Goal: Information Seeking & Learning: Learn about a topic

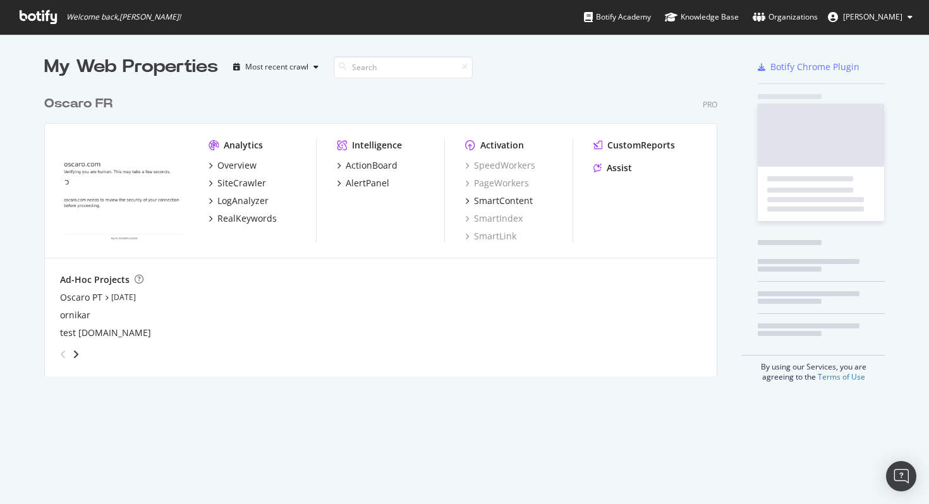
scroll to position [297, 683]
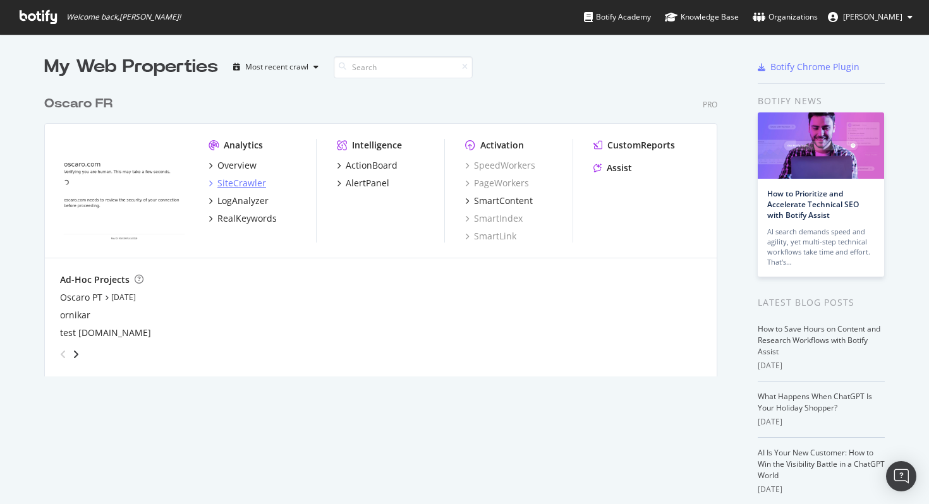
click at [239, 181] on div "SiteCrawler" at bounding box center [241, 183] width 49 height 13
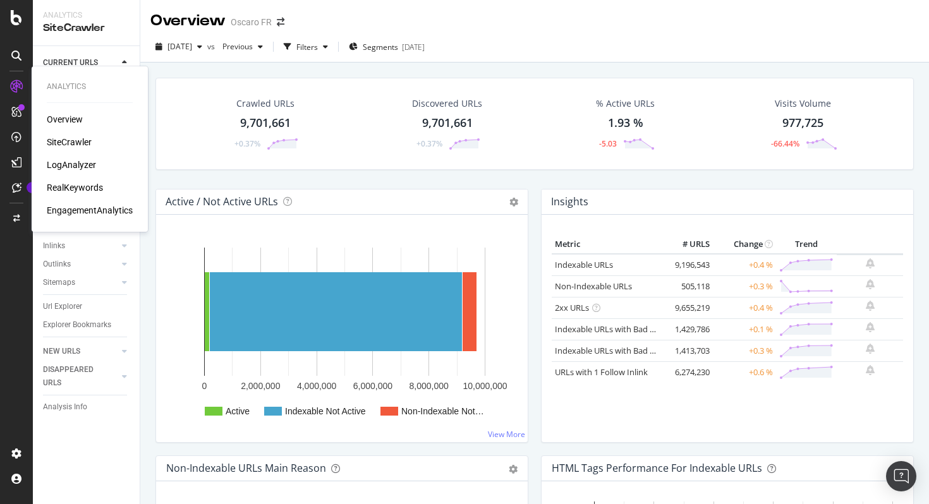
click at [70, 123] on div "Overview" at bounding box center [65, 119] width 36 height 13
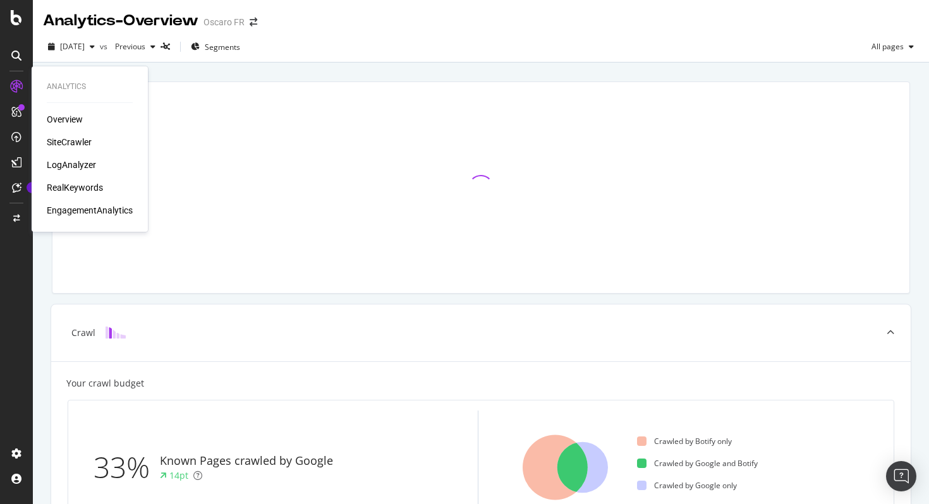
click at [70, 185] on div "RealKeywords" at bounding box center [75, 187] width 56 height 13
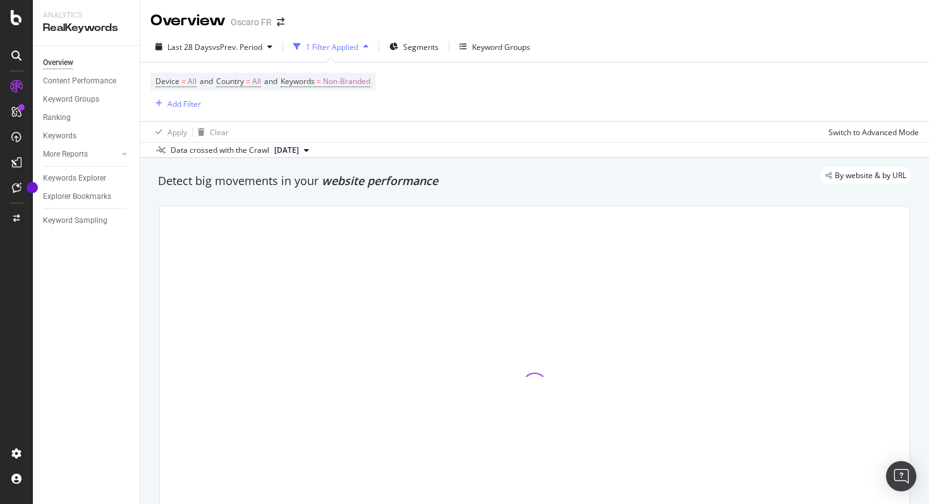
click at [339, 42] on div "1 Filter Applied" at bounding box center [332, 47] width 52 height 11
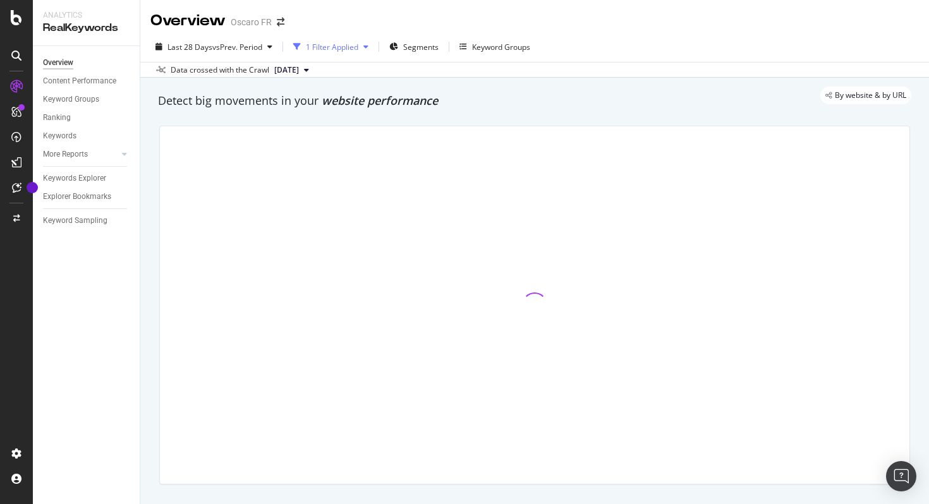
click at [339, 42] on div "1 Filter Applied" at bounding box center [332, 47] width 52 height 11
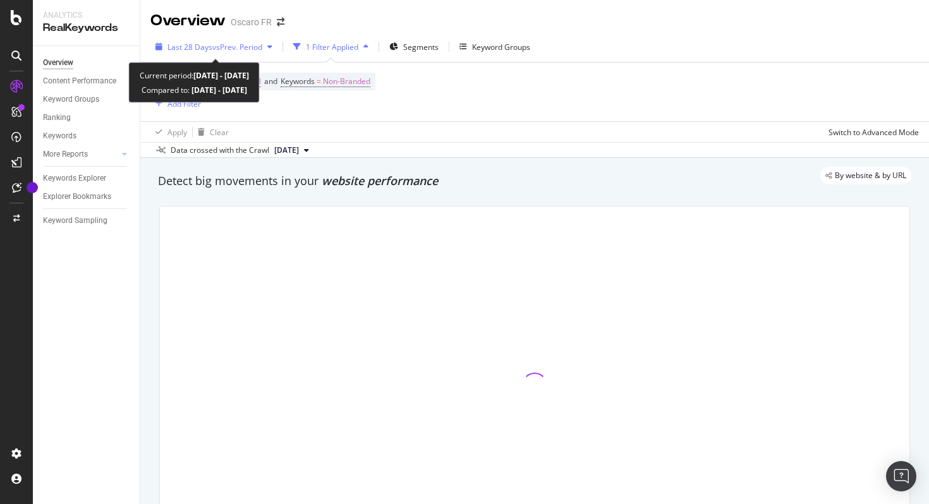
click at [238, 42] on span "vs Prev. Period" at bounding box center [237, 47] width 50 height 11
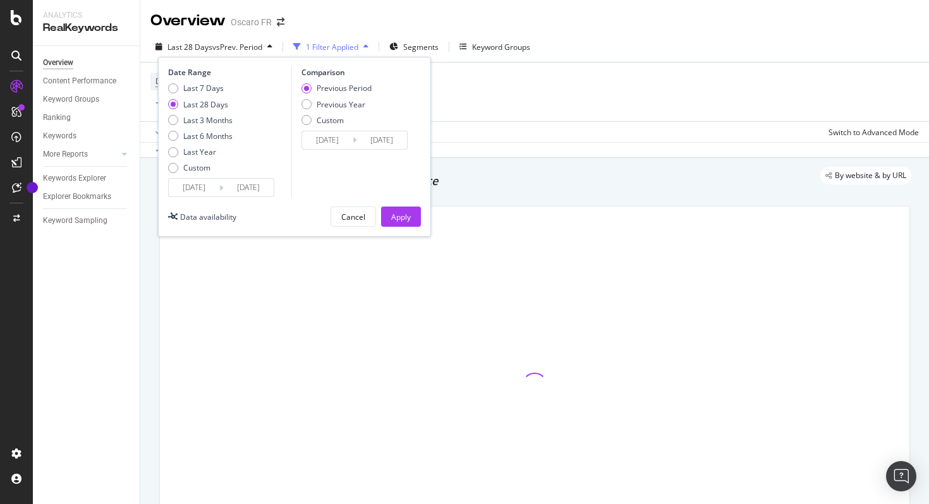
click at [216, 126] on div "Last 7 Days Last 28 Days Last 3 Months Last 6 Months Last Year Custom" at bounding box center [200, 130] width 64 height 95
click at [354, 108] on div "Previous Year" at bounding box center [341, 104] width 49 height 11
type input "2024/08/18"
type input "[DATE]"
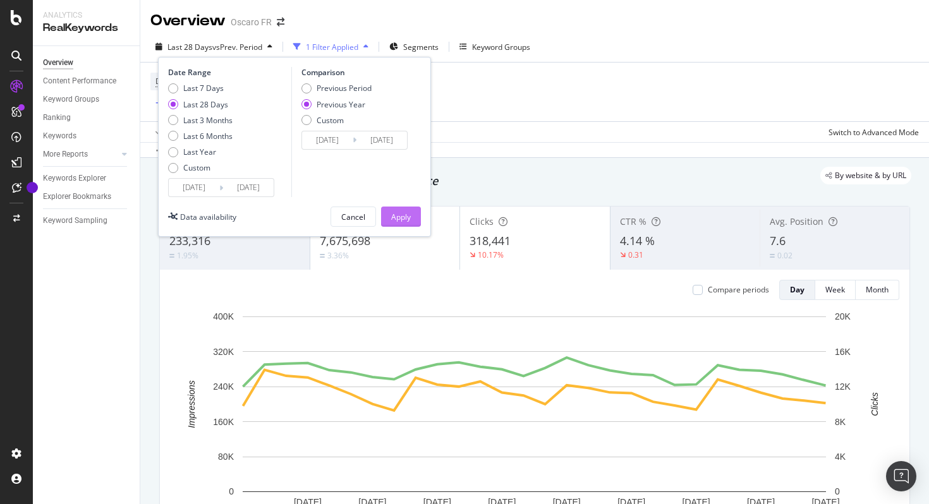
click at [396, 219] on div "Apply" at bounding box center [401, 217] width 20 height 11
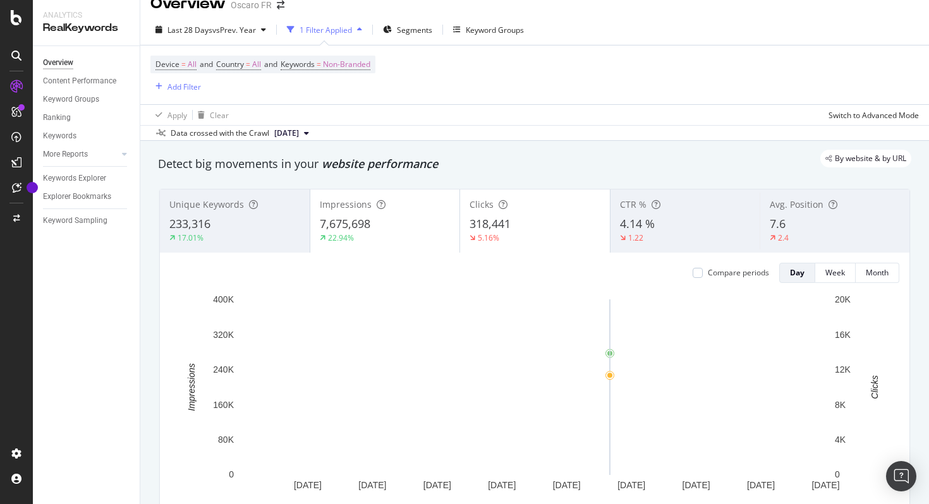
scroll to position [18, 0]
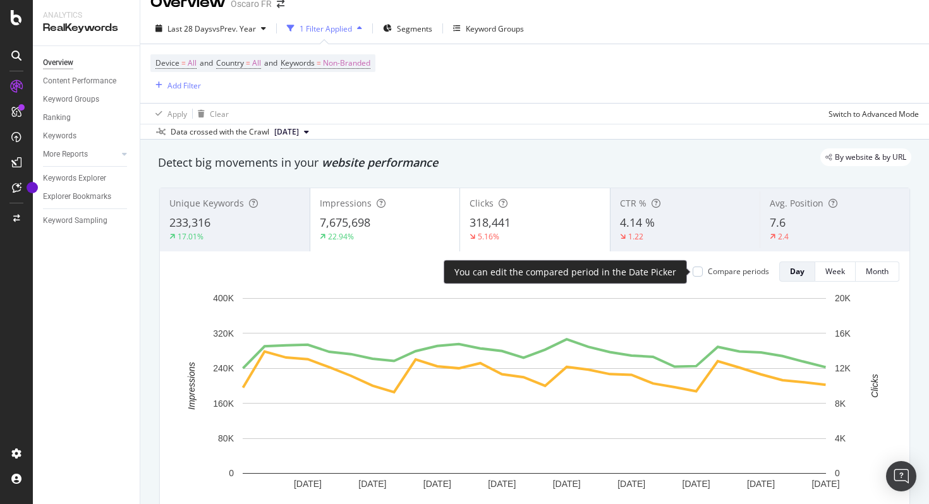
click at [730, 274] on div "Compare periods" at bounding box center [738, 271] width 61 height 11
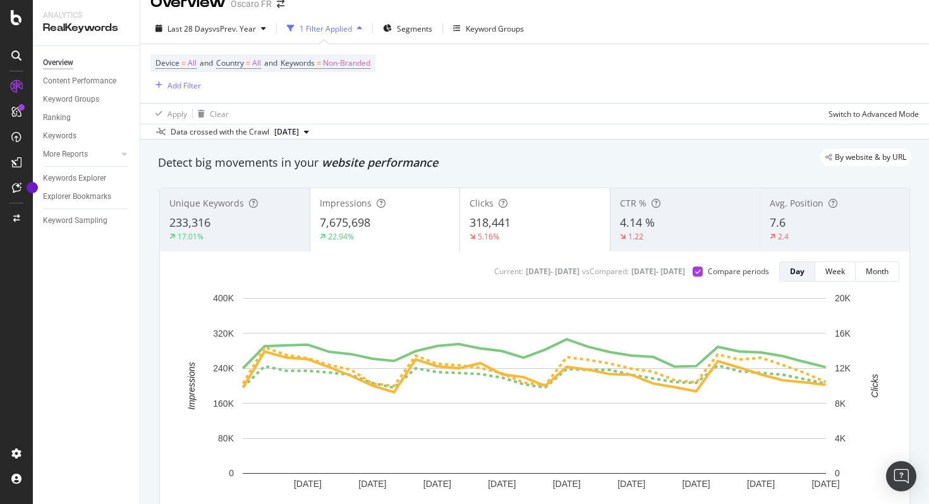
click at [386, 240] on div "22.94%" at bounding box center [385, 236] width 131 height 11
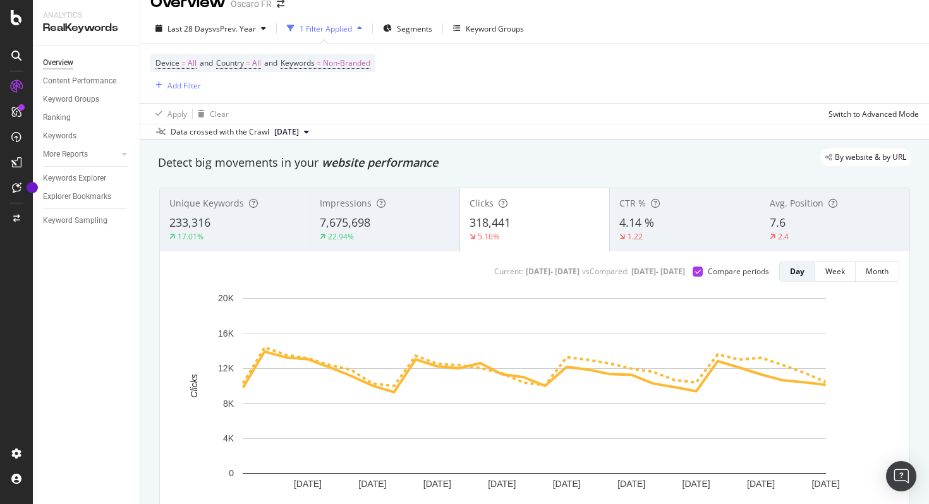
click at [400, 230] on div "7,675,698" at bounding box center [385, 223] width 130 height 16
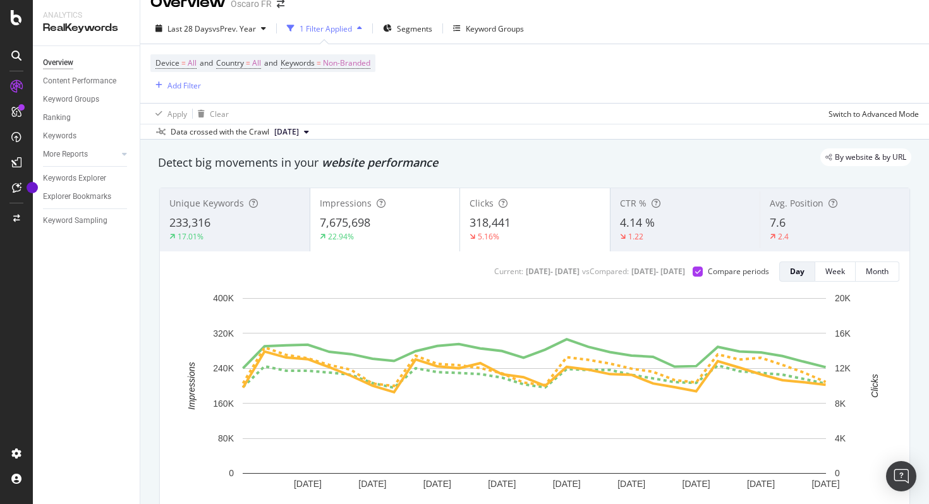
click at [499, 226] on span "318,441" at bounding box center [490, 222] width 41 height 15
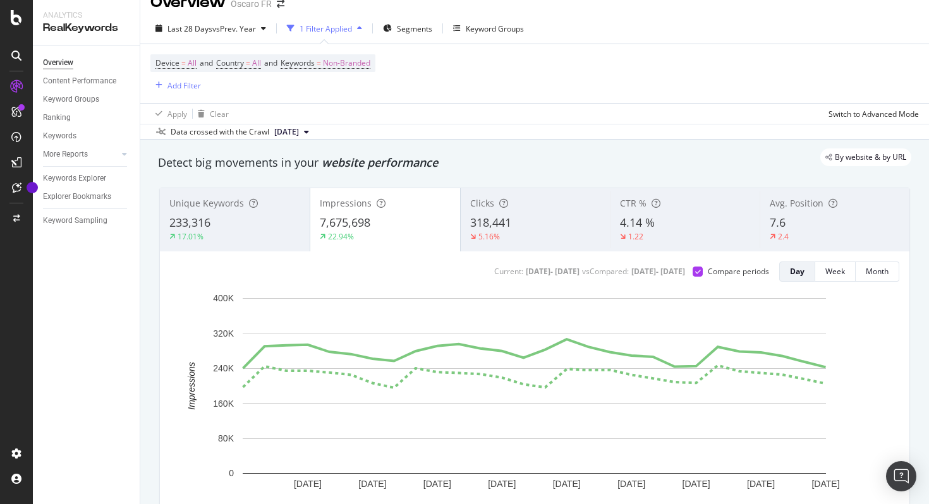
click at [499, 226] on span "318,441" at bounding box center [490, 222] width 41 height 15
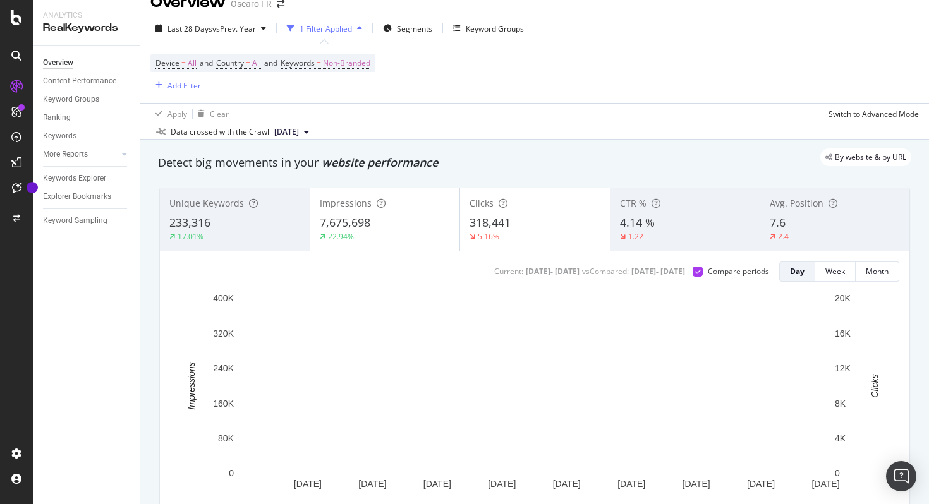
scroll to position [0, 0]
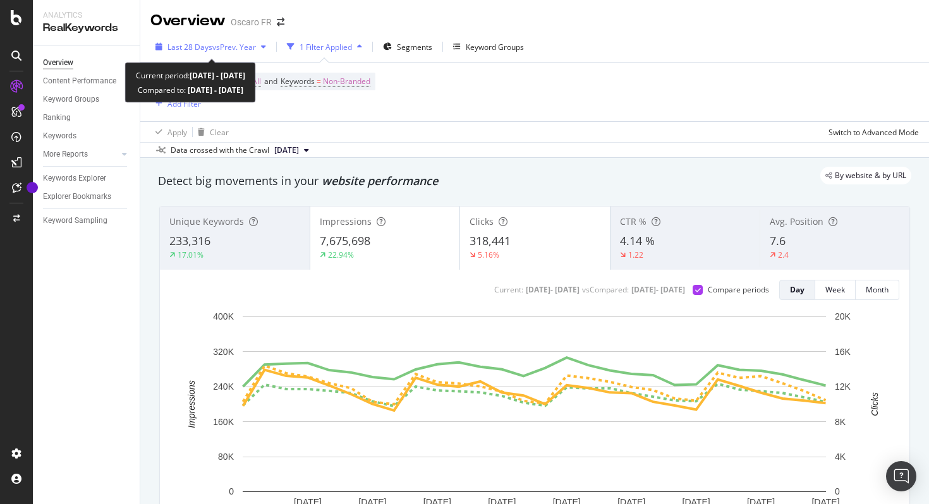
click at [235, 52] on div "Last 28 Days vs Prev. Year" at bounding box center [211, 47] width 88 height 11
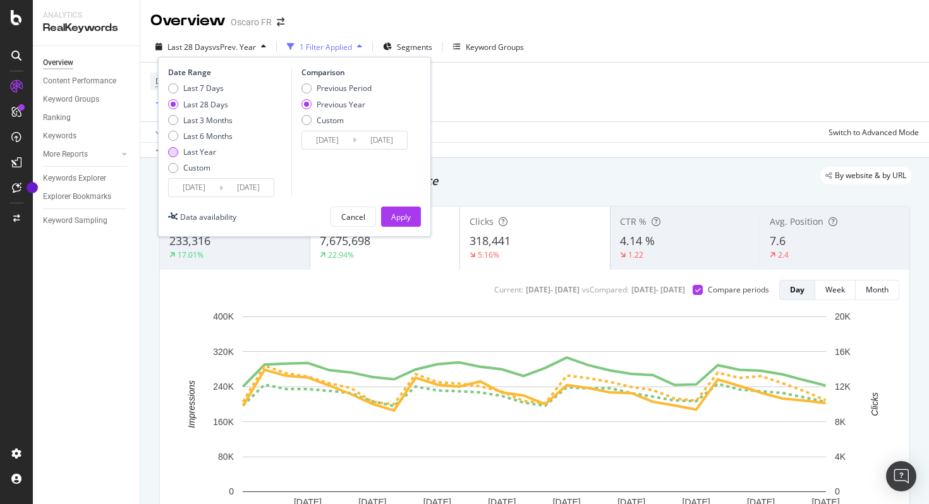
click at [189, 151] on div "Last Year" at bounding box center [199, 152] width 33 height 11
type input "[DATE]"
click at [399, 216] on div "Apply" at bounding box center [401, 217] width 20 height 11
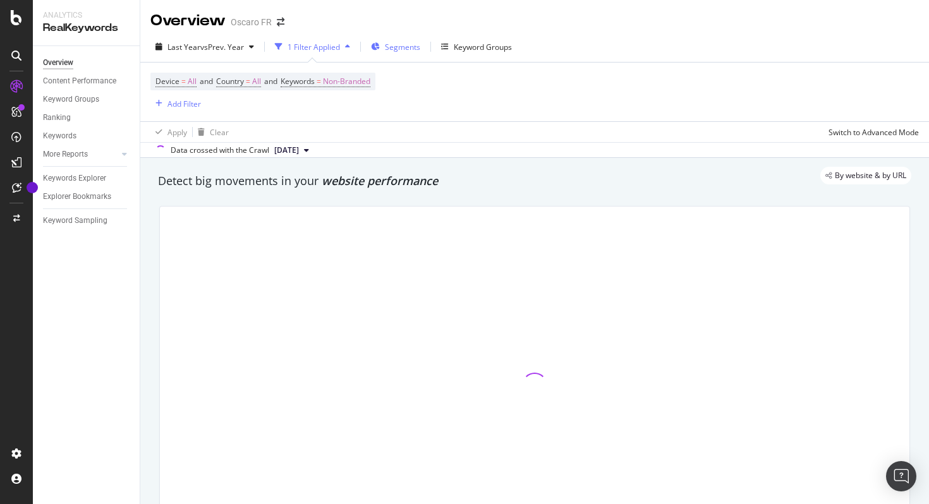
click at [393, 45] on span "Segments" at bounding box center [402, 47] width 35 height 11
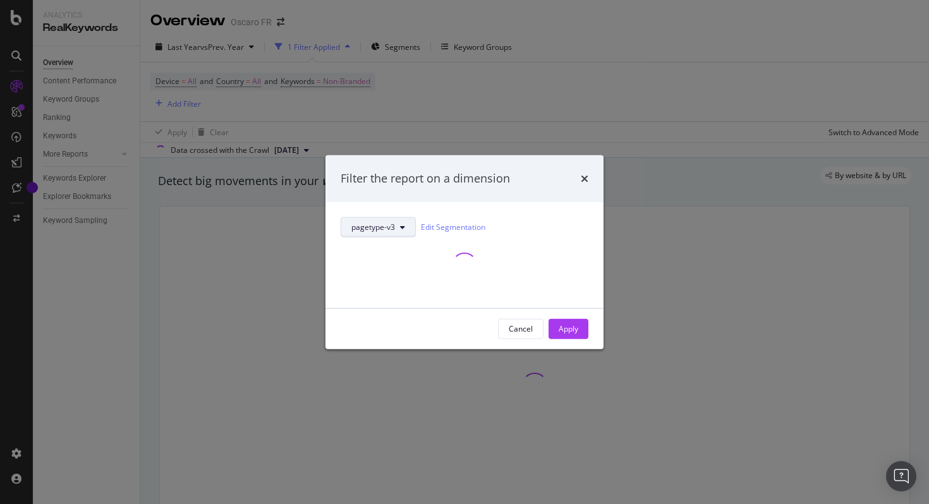
click at [400, 225] on icon "modal" at bounding box center [402, 227] width 5 height 8
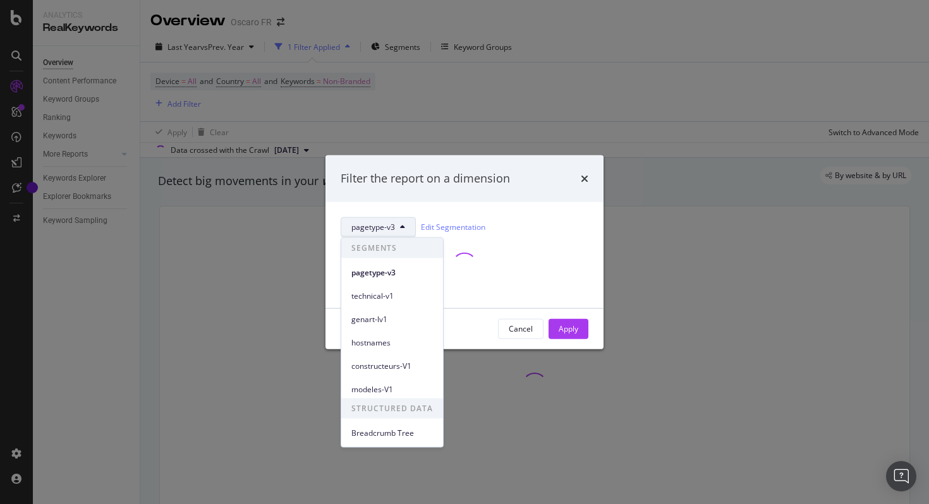
click at [399, 337] on span "hostnames" at bounding box center [392, 342] width 82 height 11
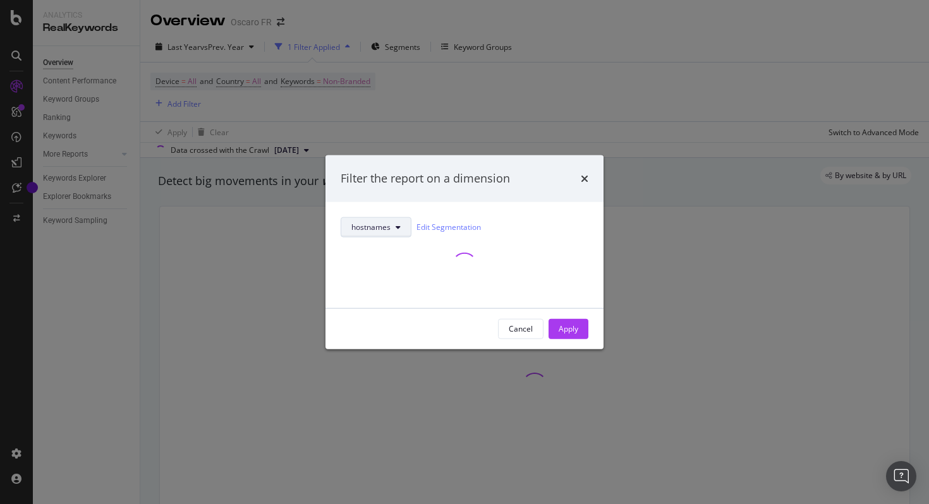
click at [391, 226] on button "hostnames" at bounding box center [376, 227] width 71 height 20
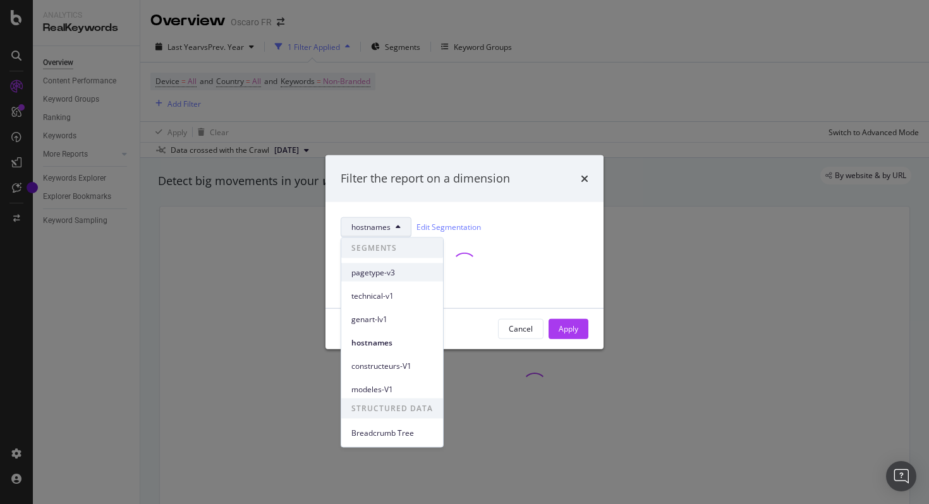
click at [386, 264] on div "pagetype-v3" at bounding box center [392, 273] width 102 height 18
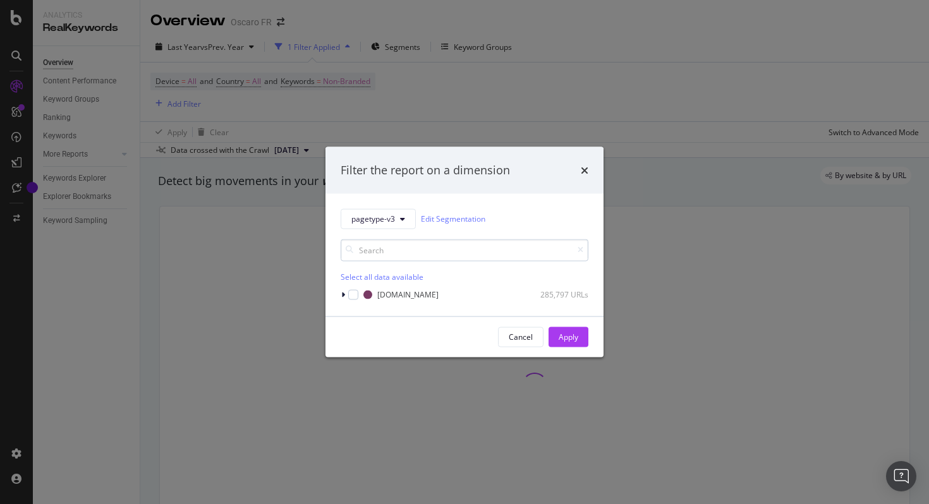
click at [478, 256] on input "modal" at bounding box center [465, 250] width 248 height 22
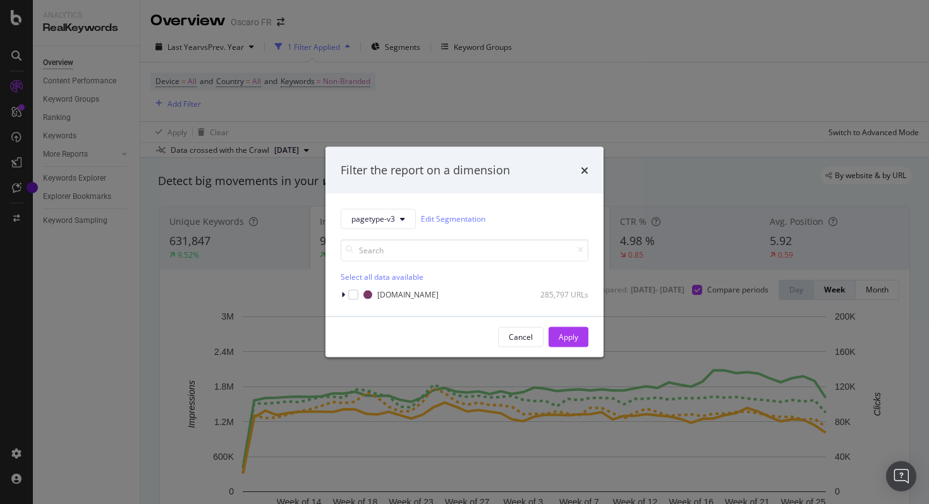
click at [550, 214] on div "pagetype-v3 Edit Segmentation" at bounding box center [465, 219] width 248 height 20
click at [510, 342] on div "Cancel" at bounding box center [521, 337] width 24 height 11
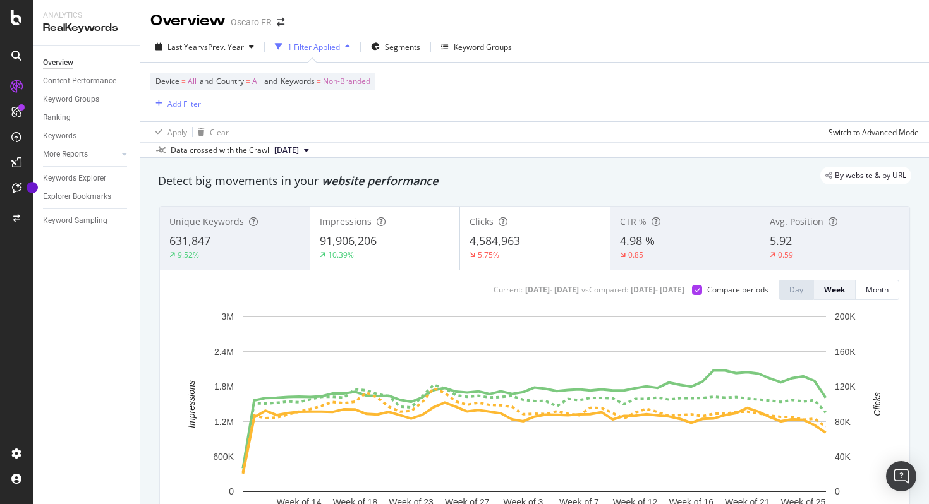
click at [404, 60] on div "Last Year vs Prev. Year 1 Filter Applied Segments Keyword Groups" at bounding box center [534, 49] width 789 height 25
click at [404, 47] on span "Segments" at bounding box center [402, 47] width 35 height 11
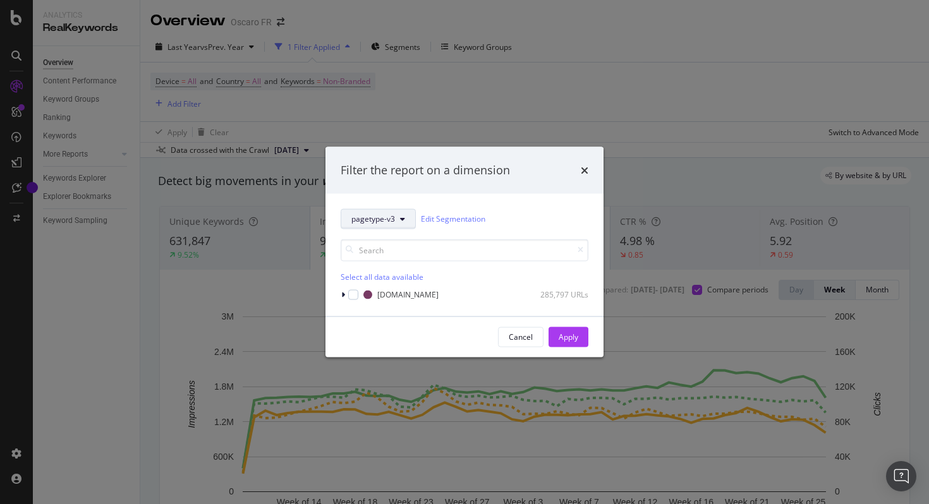
click at [389, 228] on button "pagetype-v3" at bounding box center [378, 219] width 75 height 20
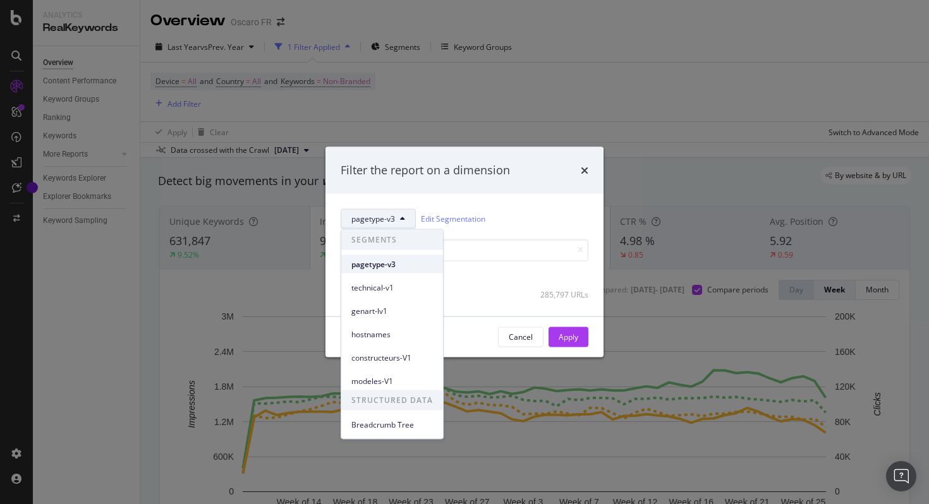
click at [391, 267] on span "pagetype-v3" at bounding box center [392, 263] width 82 height 11
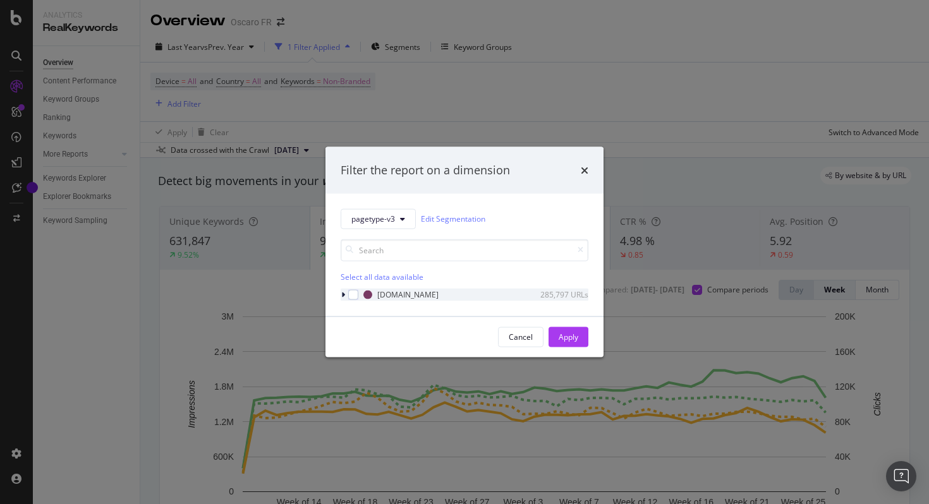
click at [341, 296] on icon "modal" at bounding box center [343, 295] width 4 height 8
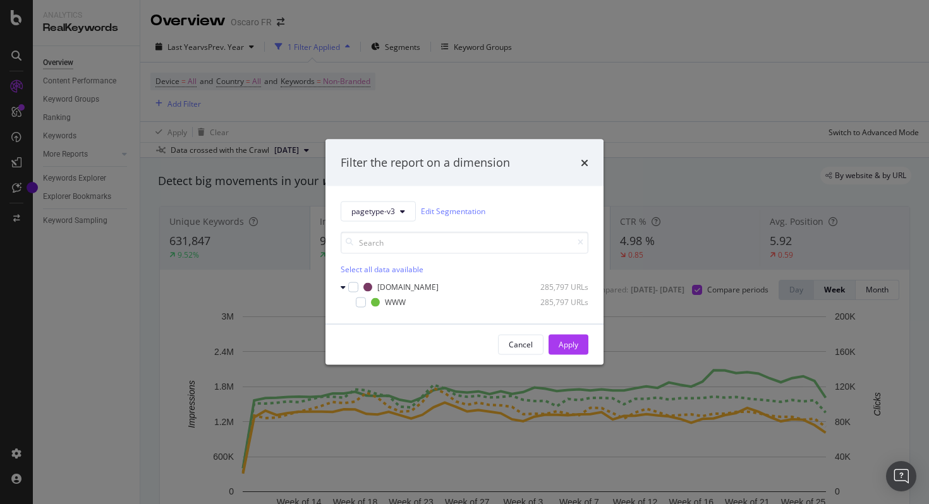
click at [339, 281] on div "pagetype-v3 Edit Segmentation Select all data available www.oscaro.com 285,797 …" at bounding box center [464, 255] width 278 height 138
click at [346, 284] on div "modal" at bounding box center [345, 287] width 8 height 13
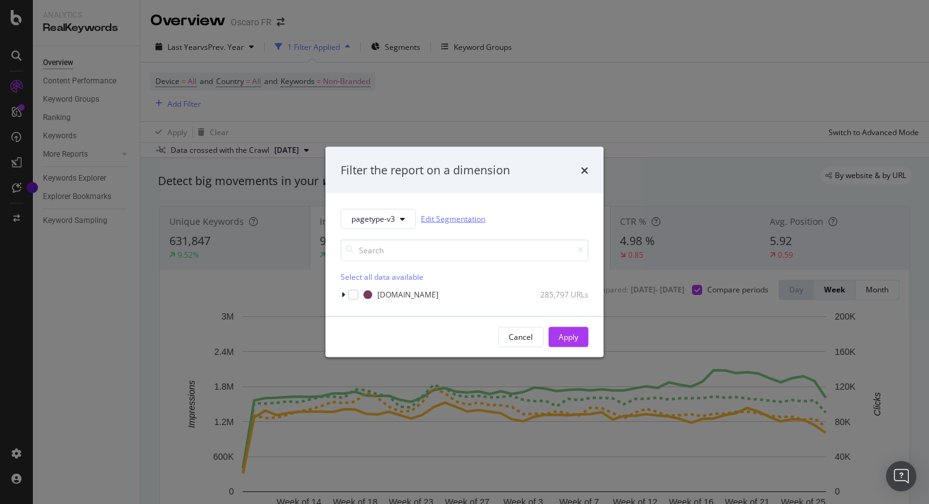
click at [453, 221] on link "Edit Segmentation" at bounding box center [453, 218] width 64 height 13
click at [552, 217] on div "pagetype-v3 Edit Segmentation" at bounding box center [465, 219] width 248 height 20
click at [681, 102] on div "Filter the report on a dimension pagetype-v3 Edit Segmentation Select all data …" at bounding box center [464, 252] width 929 height 504
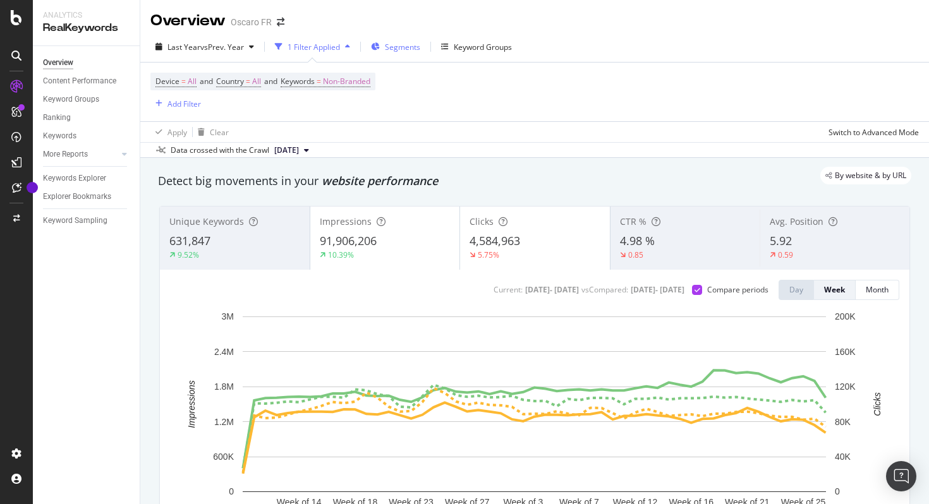
click at [420, 51] on span "Segments" at bounding box center [402, 47] width 35 height 11
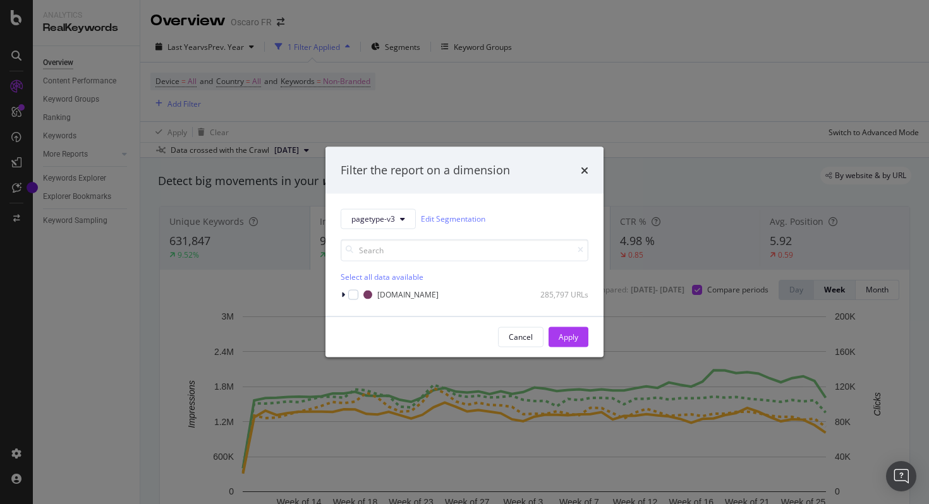
click at [443, 84] on div "Filter the report on a dimension pagetype-v3 Edit Segmentation Select all data …" at bounding box center [464, 252] width 929 height 504
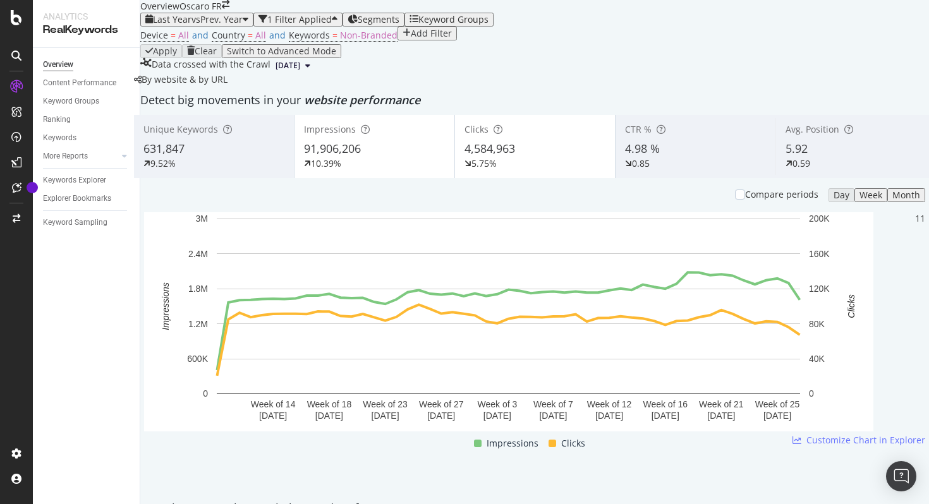
click at [322, 25] on div "1 Filter Applied" at bounding box center [299, 20] width 64 height 10
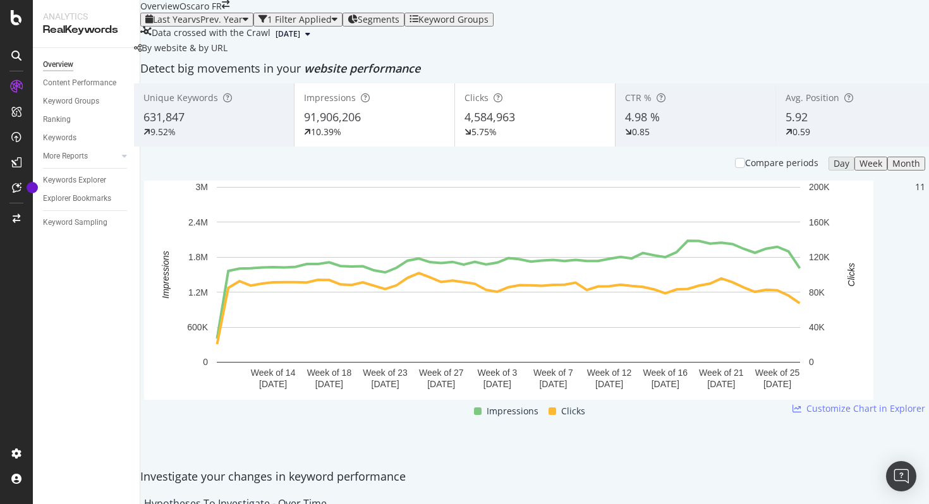
click at [335, 25] on div "1 Filter Applied" at bounding box center [297, 20] width 79 height 10
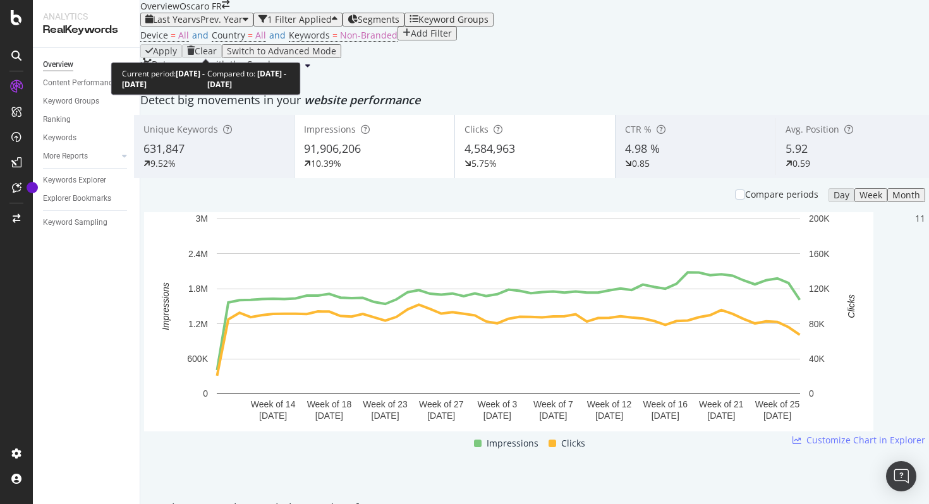
click at [247, 25] on div "Last Year vs Prev. Year" at bounding box center [196, 20] width 103 height 10
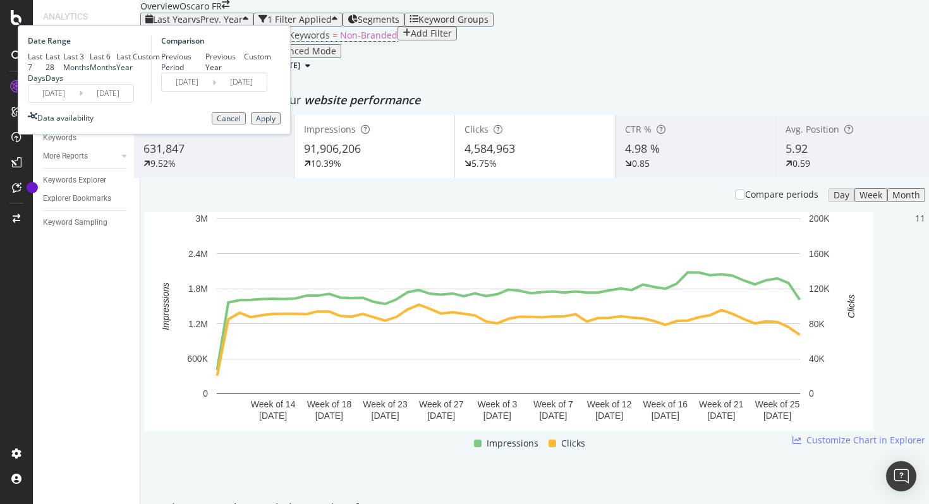
click at [276, 123] on div "Apply" at bounding box center [266, 118] width 20 height 9
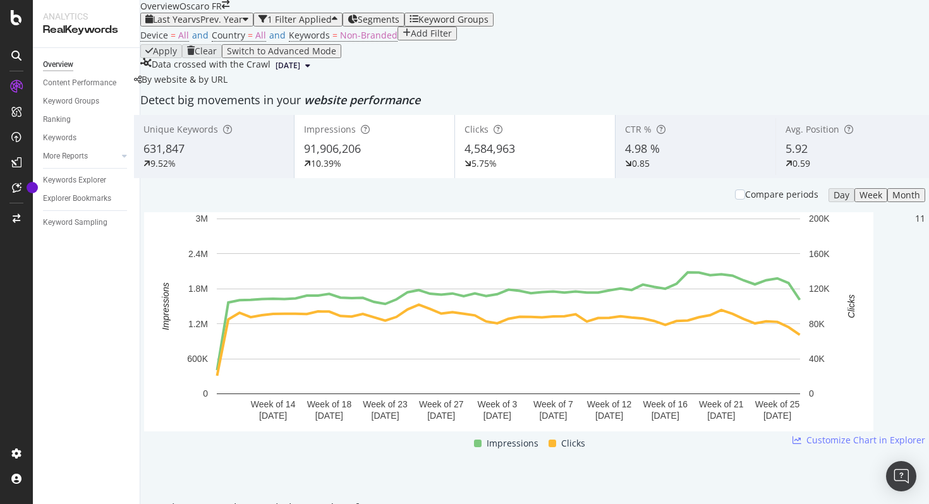
click at [399, 25] on div "Segments" at bounding box center [374, 20] width 52 height 10
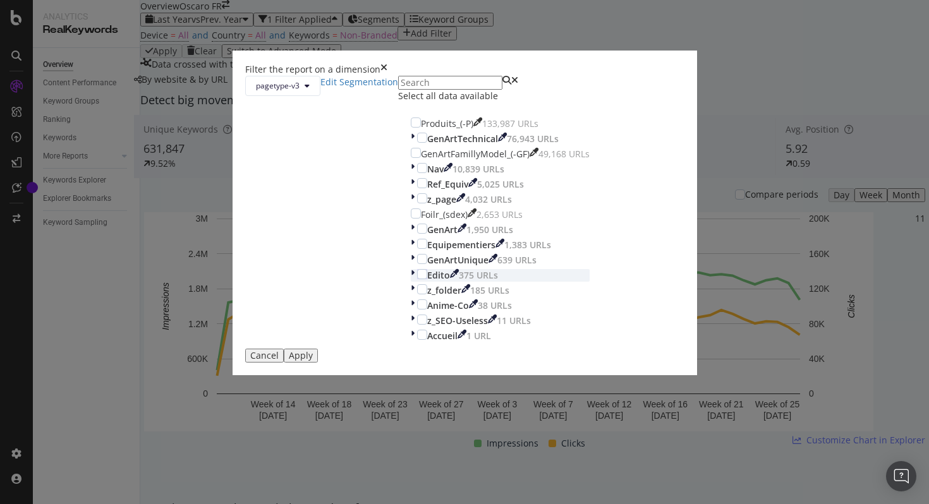
click at [411, 282] on div "modal" at bounding box center [414, 275] width 6 height 13
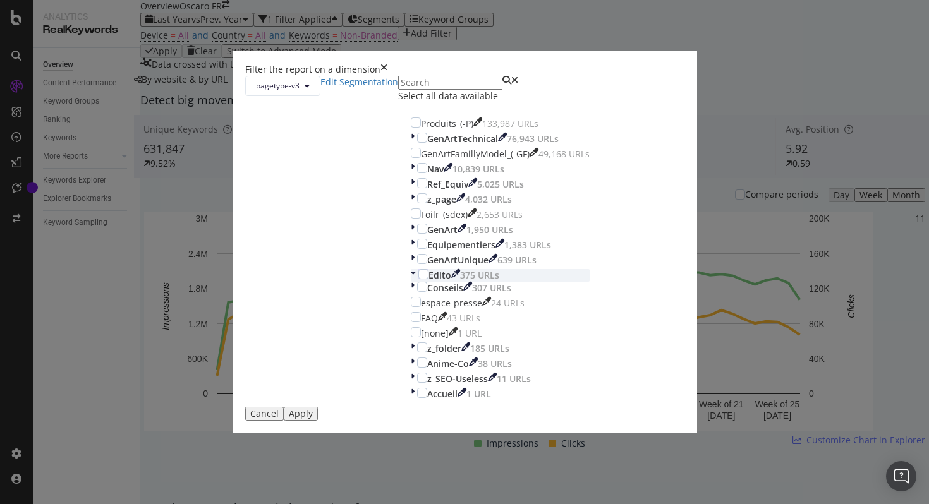
scroll to position [53, 0]
click at [411, 295] on icon "modal" at bounding box center [413, 288] width 4 height 13
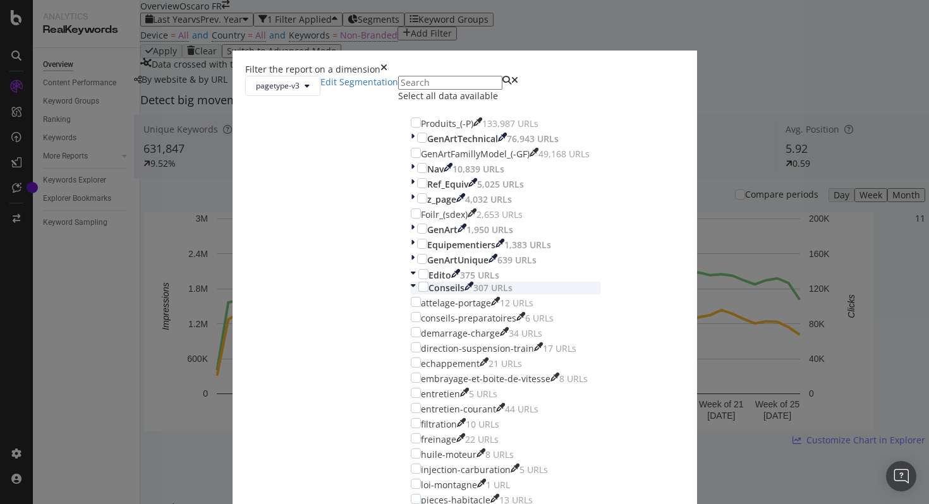
click at [429, 282] on div "Conseils" at bounding box center [447, 288] width 36 height 13
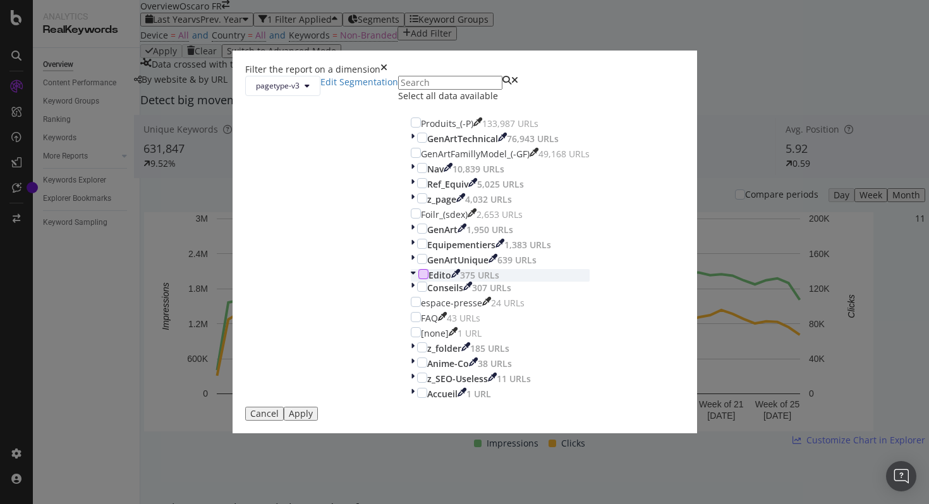
click at [418, 279] on div "modal" at bounding box center [423, 274] width 10 height 10
click at [564, 421] on div "Cancel Apply" at bounding box center [464, 414] width 439 height 14
click at [313, 419] on div "Apply" at bounding box center [301, 414] width 24 height 10
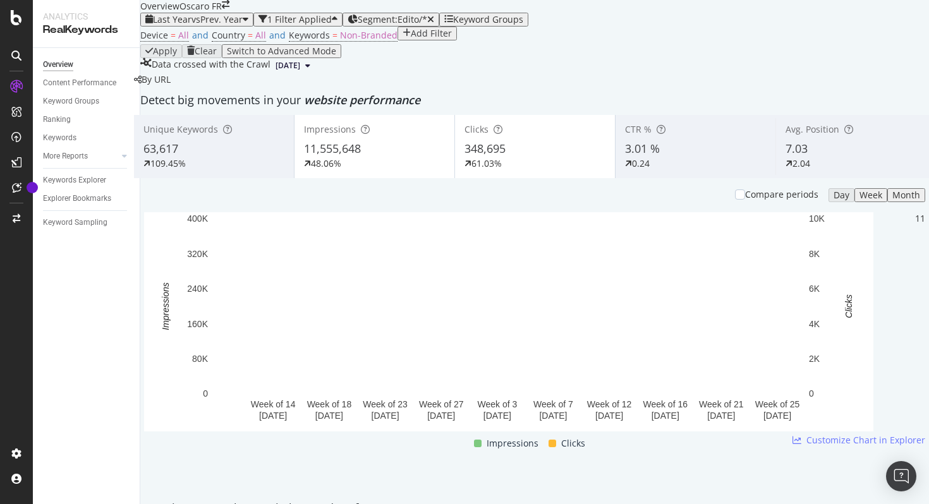
scroll to position [89, 0]
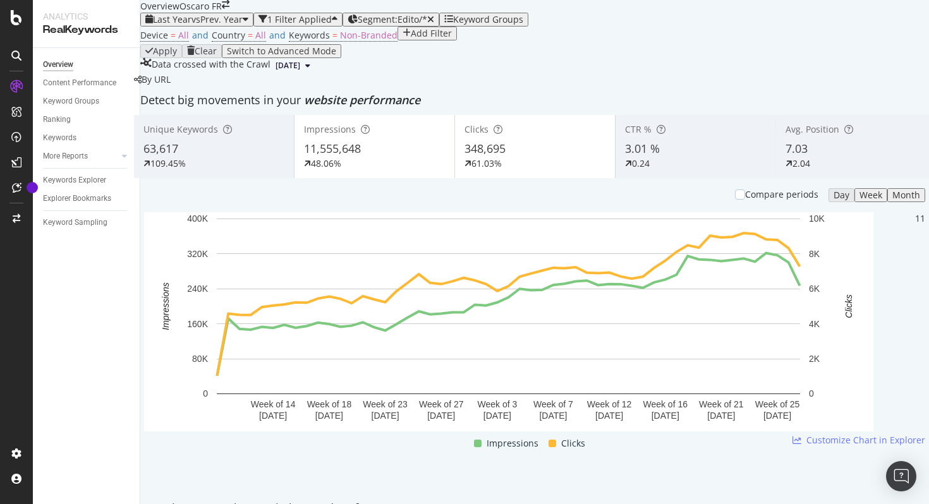
click at [735, 201] on div "Compare periods" at bounding box center [776, 194] width 83 height 13
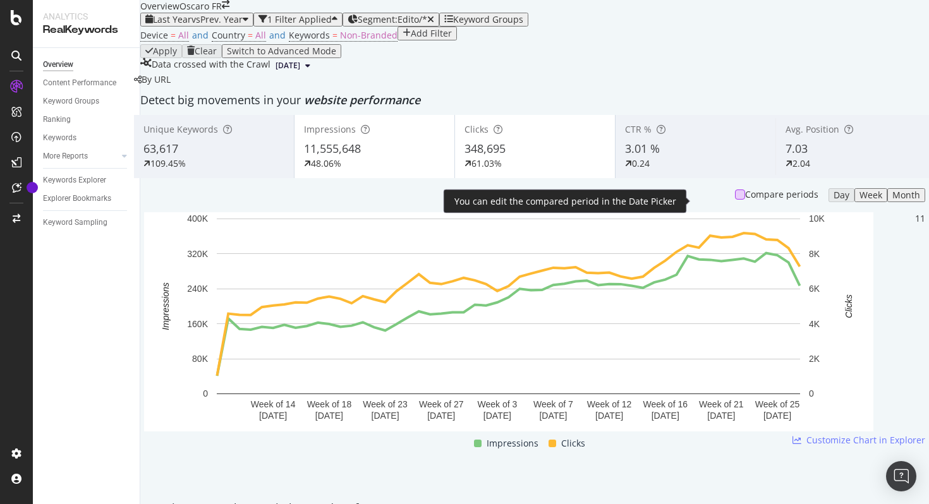
click at [735, 200] on div at bounding box center [740, 195] width 10 height 10
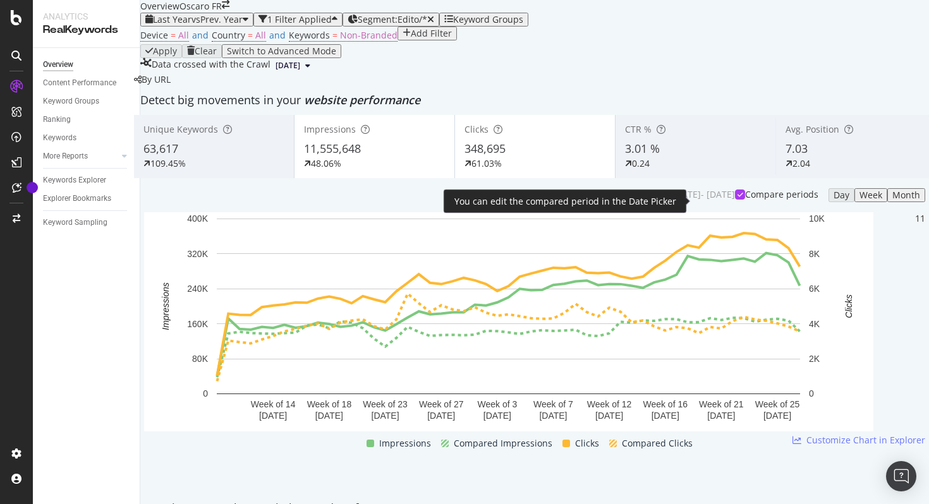
click at [745, 201] on div "Compare periods" at bounding box center [781, 194] width 73 height 13
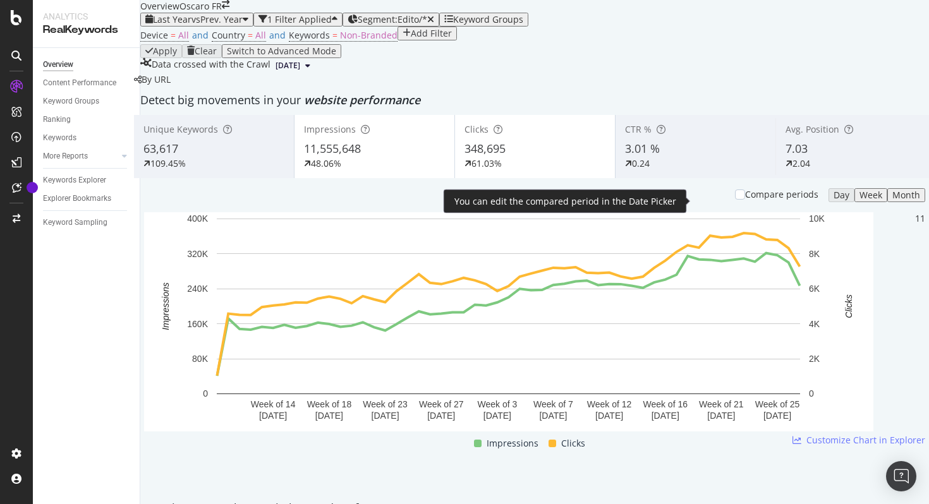
click at [745, 201] on div "Compare periods" at bounding box center [781, 194] width 73 height 13
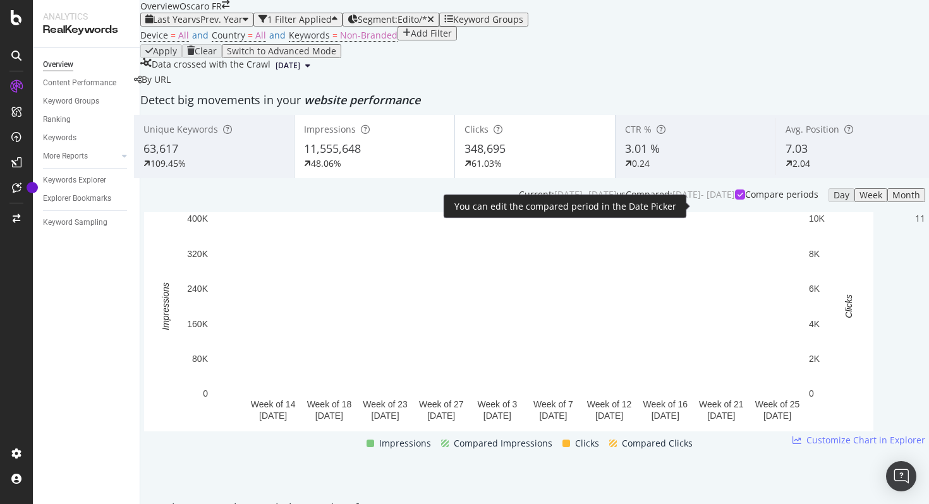
scroll to position [0, 0]
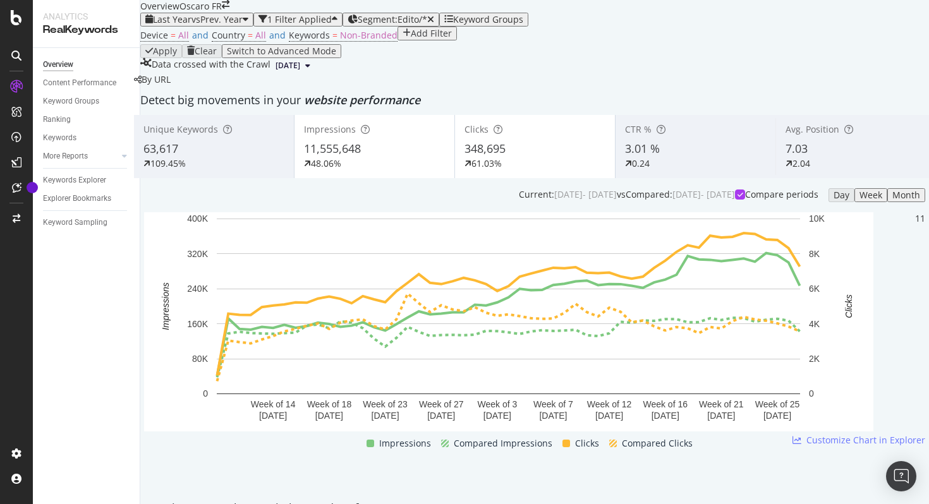
click at [171, 86] on div "By URL" at bounding box center [152, 79] width 37 height 13
click at [324, 25] on div "1 Filter Applied" at bounding box center [299, 20] width 64 height 10
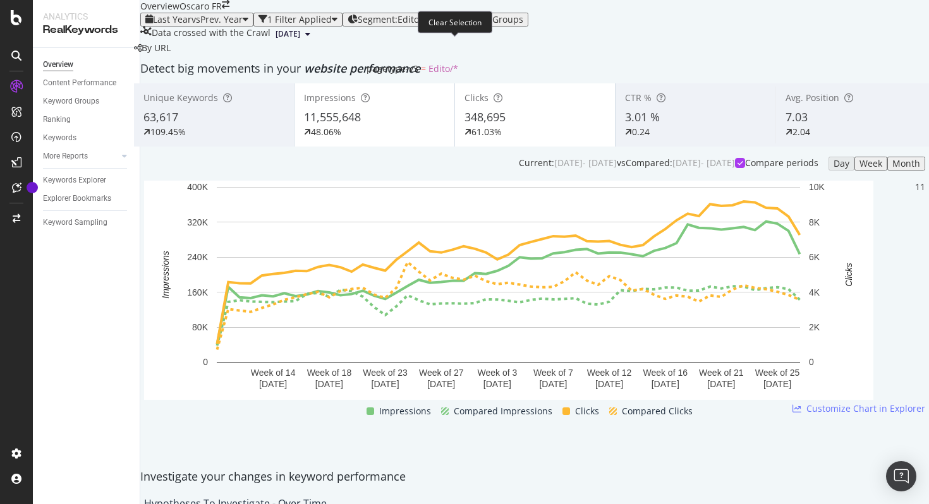
click at [434, 24] on icon "button" at bounding box center [430, 19] width 7 height 9
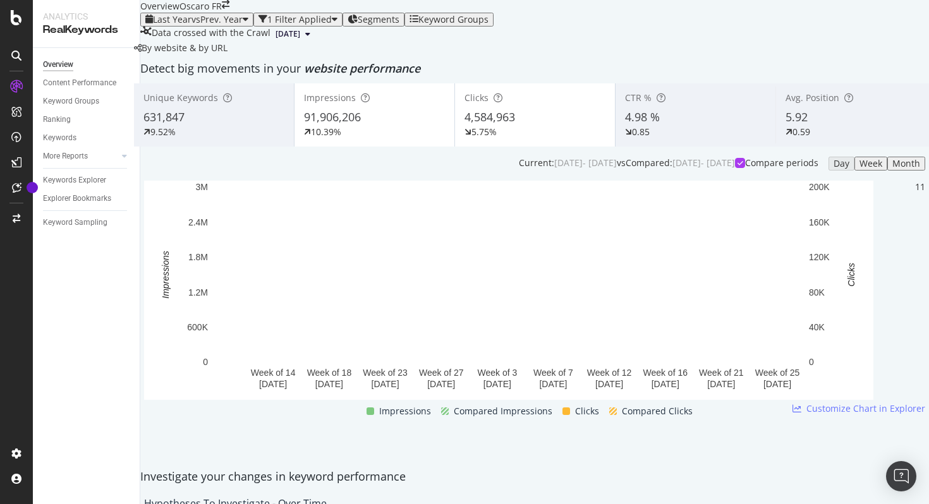
scroll to position [1126, 0]
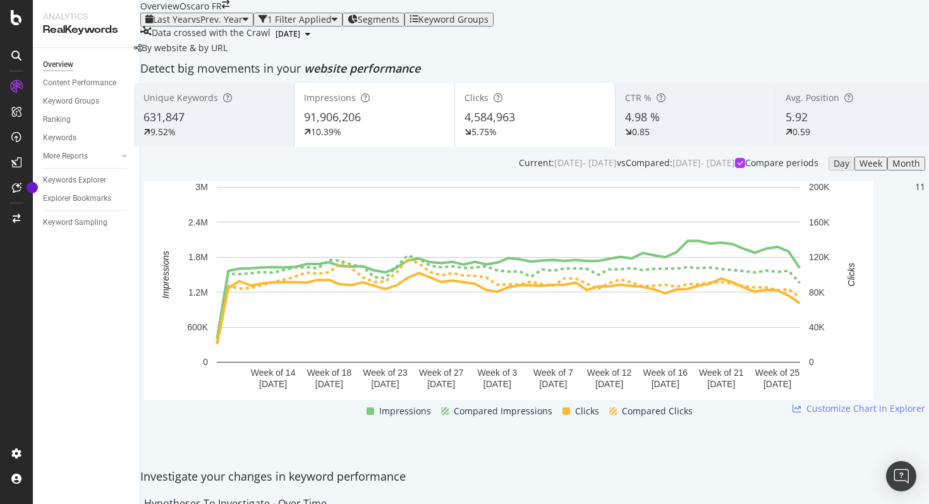
click at [399, 25] on span "Segments" at bounding box center [379, 19] width 42 height 12
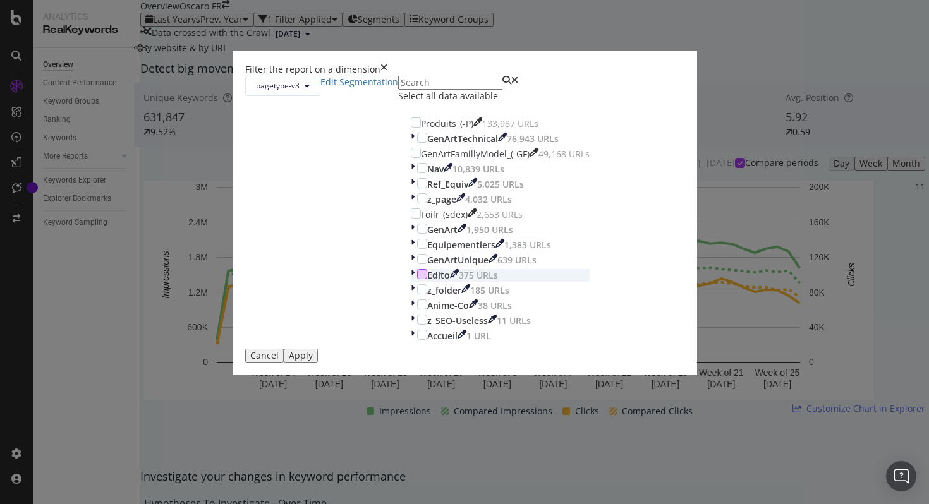
click at [417, 279] on div "modal" at bounding box center [422, 274] width 10 height 10
click at [313, 361] on div "Apply" at bounding box center [301, 356] width 24 height 10
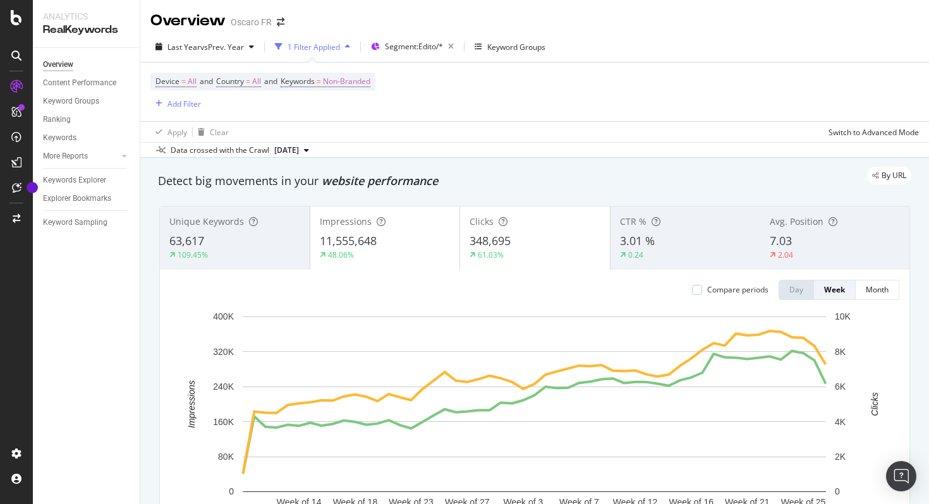
click at [580, 61] on div "Last Year vs Prev. Year 1 Filter Applied Segment: Edito/* Keyword Groups" at bounding box center [534, 49] width 789 height 25
click at [579, 143] on div "Data crossed with the Crawl [DATE]" at bounding box center [534, 149] width 789 height 15
click at [417, 46] on span "Segment: Edito/*" at bounding box center [414, 46] width 58 height 11
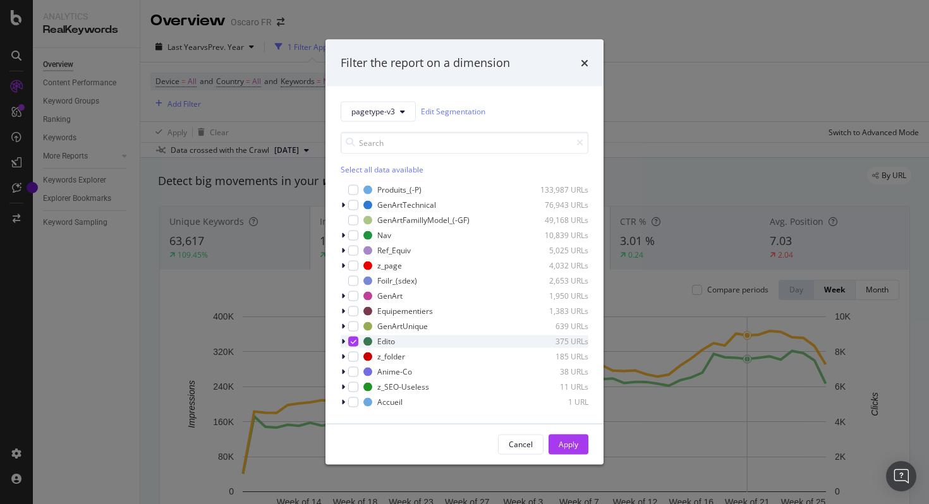
click at [341, 344] on div "modal" at bounding box center [345, 341] width 8 height 13
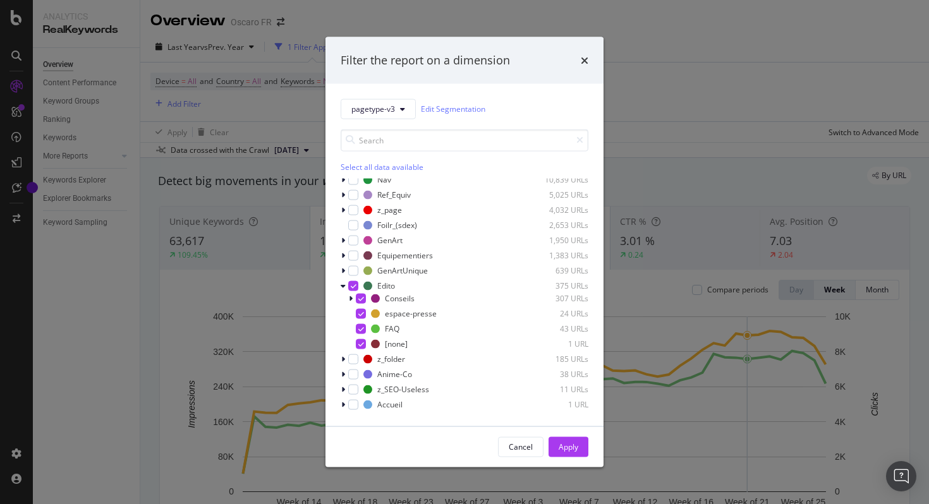
scroll to position [52, 0]
click at [614, 49] on div "Filter the report on a dimension pagetype-v3 Edit Segmentation Select all data …" at bounding box center [464, 252] width 929 height 504
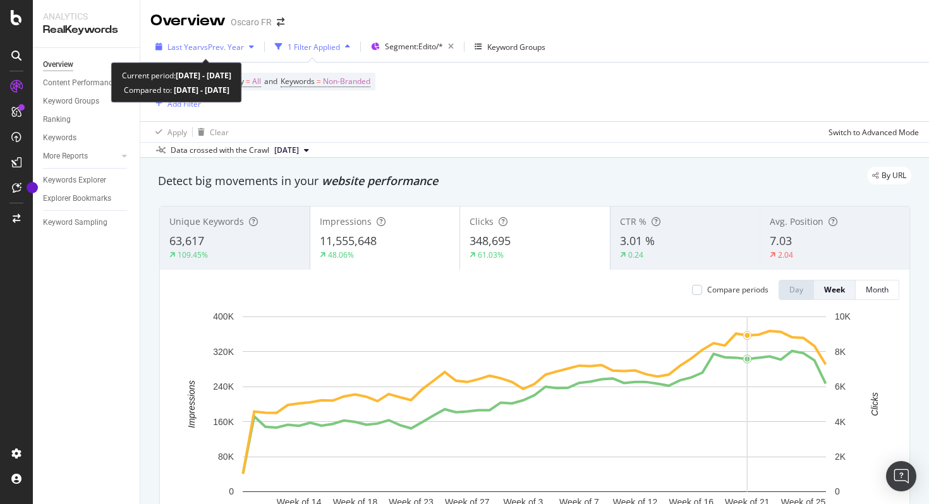
click at [246, 51] on div "Last Year vs Prev. Year" at bounding box center [204, 46] width 109 height 19
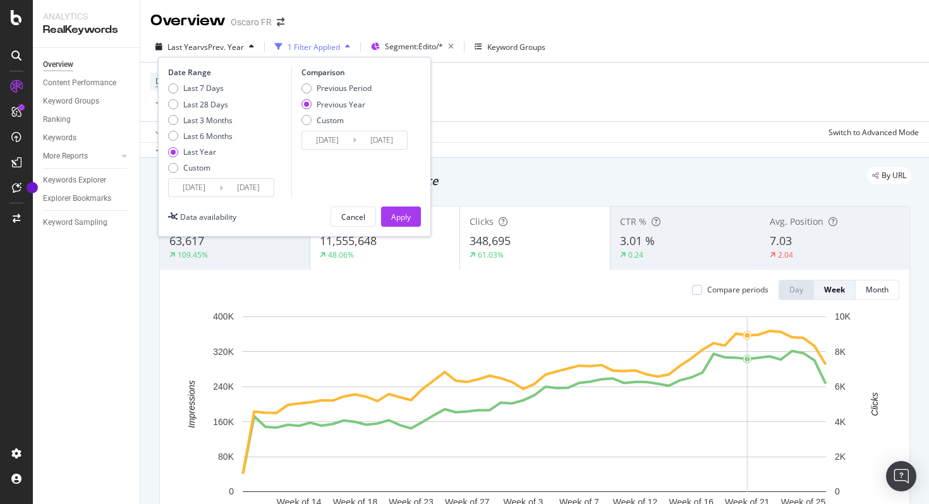
click at [246, 51] on div "Last Year vs Prev. Year" at bounding box center [204, 46] width 109 height 19
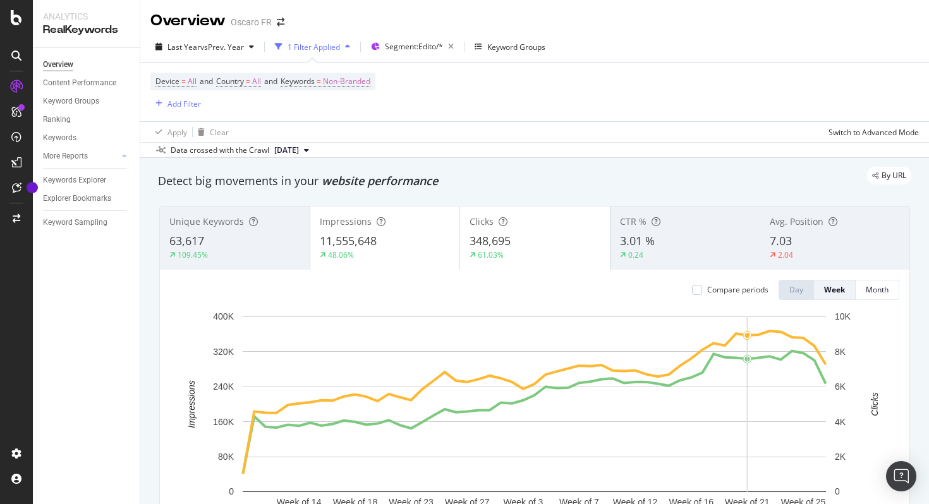
click at [557, 99] on div "Device = All and Country = All and Keywords = Non-Branded Add Filter" at bounding box center [534, 92] width 769 height 59
click at [526, 72] on div "Device = All and Country = All and Keywords = Non-Branded Add Filter" at bounding box center [534, 92] width 769 height 59
click at [534, 92] on div "Device = All and Country = All and Keywords = Non-Branded Add Filter" at bounding box center [534, 92] width 769 height 59
click at [516, 174] on div "By URL" at bounding box center [528, 175] width 766 height 18
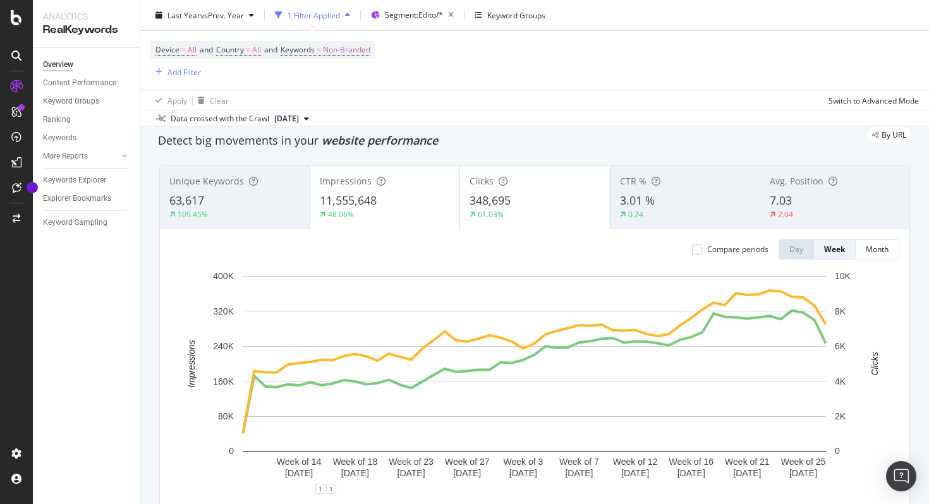
scroll to position [0, 0]
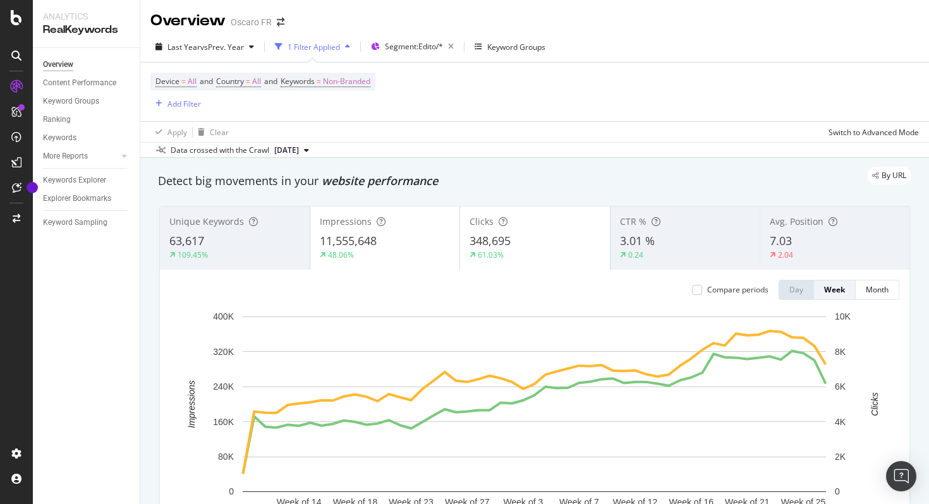
click at [578, 186] on div "Detect big movements in your website performance" at bounding box center [534, 181] width 753 height 16
click at [691, 136] on div "Apply Clear Switch to Advanced Mode" at bounding box center [534, 131] width 789 height 21
